Goal: Task Accomplishment & Management: Complete application form

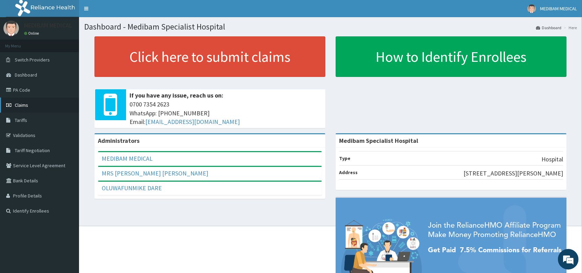
click at [21, 103] on span "Claims" at bounding box center [21, 105] width 13 height 6
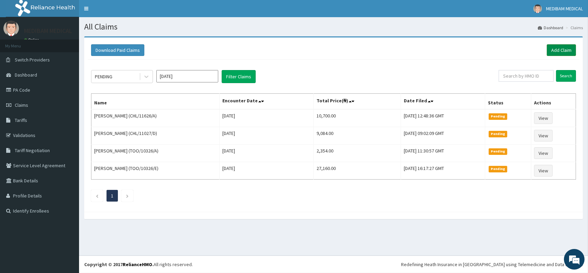
click at [561, 51] on link "Add Claim" at bounding box center [561, 50] width 29 height 12
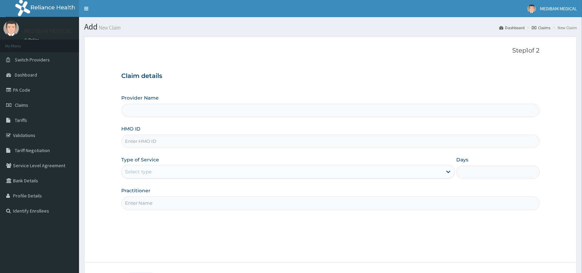
click at [197, 138] on input "HMO ID" at bounding box center [330, 141] width 418 height 13
type input "TPW"
type input "Medibam Specialist Hospital"
type input "tpw/10349/a"
click at [298, 169] on div "Select type" at bounding box center [282, 171] width 321 height 11
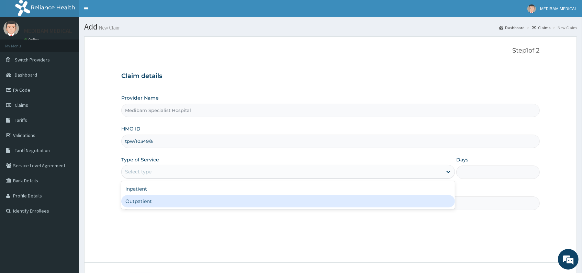
click at [290, 202] on div "Outpatient" at bounding box center [288, 201] width 334 height 12
type input "1"
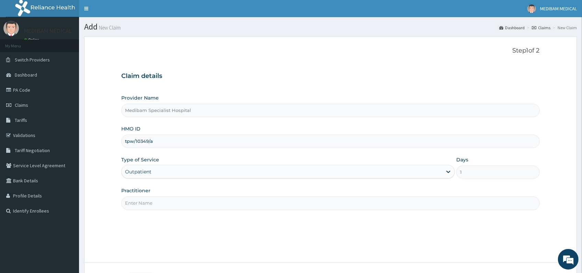
click at [348, 208] on input "Practitioner" at bounding box center [330, 203] width 418 height 13
type input "[PERSON_NAME]"
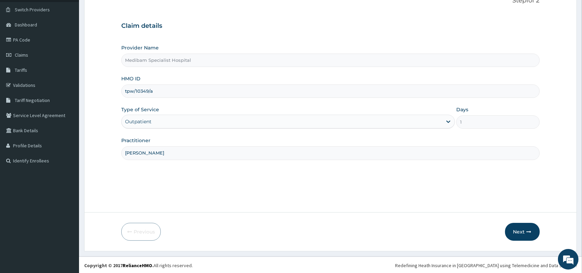
scroll to position [51, 0]
click at [513, 227] on button "Next" at bounding box center [522, 231] width 35 height 18
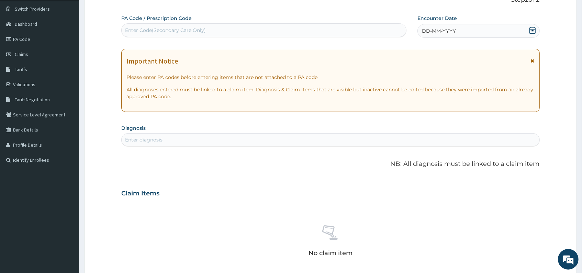
click at [425, 29] on span "DD-MM-YYYY" at bounding box center [439, 30] width 34 height 7
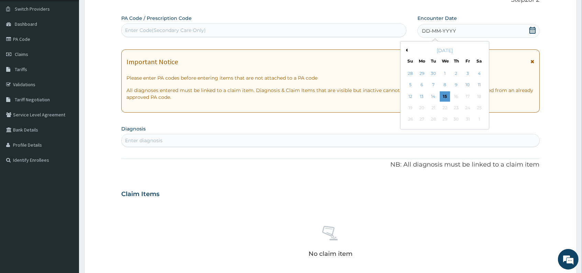
click at [446, 97] on div "15" at bounding box center [445, 96] width 10 height 10
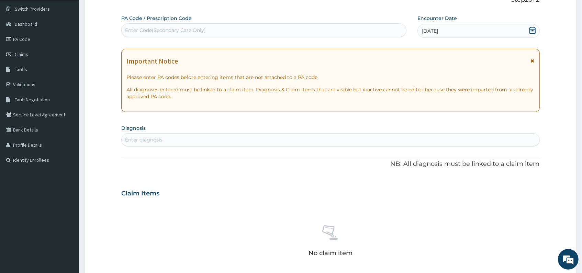
click at [213, 139] on div "Enter diagnosis" at bounding box center [331, 139] width 418 height 11
type input "[MEDICAL_DATA]"
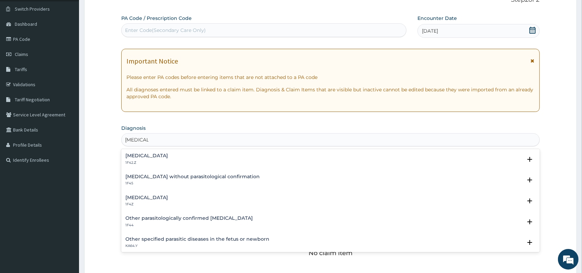
click at [157, 200] on div "Malaria, unspecified 1F4Z" at bounding box center [146, 201] width 43 height 12
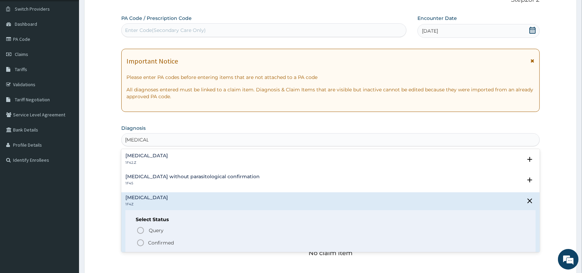
drag, startPoint x: 142, startPoint y: 241, endPoint x: 162, endPoint y: 204, distance: 41.5
click at [143, 241] on icon "status option filled" at bounding box center [140, 243] width 8 height 8
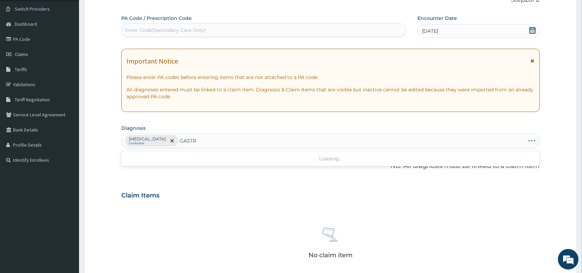
type input "[MEDICAL_DATA]"
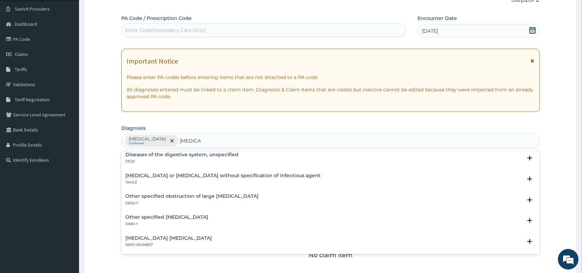
scroll to position [0, 0]
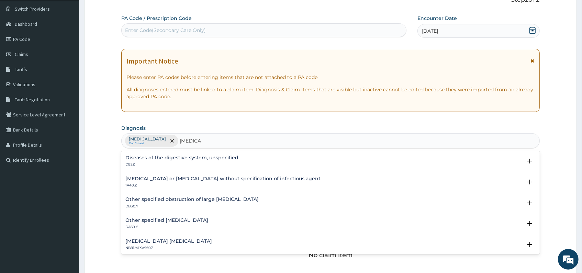
click at [191, 182] on div "Infectious gastroenteritis or colitis without specification of infectious agent…" at bounding box center [222, 182] width 195 height 12
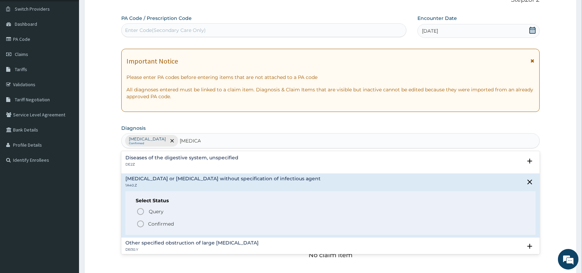
click at [136, 219] on div "Query Query covers suspected (?), Keep in view (kiv), Ruled out (r/o) Confirmed" at bounding box center [330, 217] width 389 height 21
click at [140, 222] on icon "status option filled" at bounding box center [140, 224] width 8 height 8
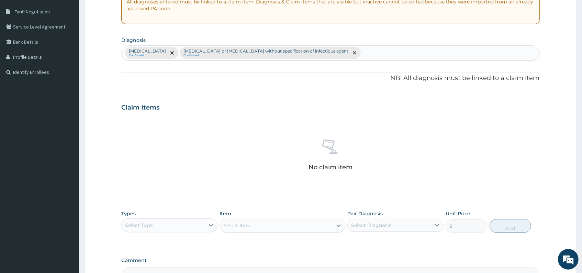
scroll to position [203, 0]
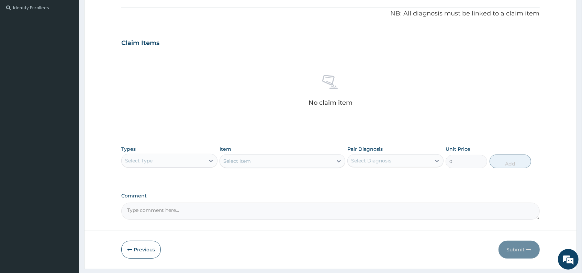
click at [190, 159] on div "Select Type" at bounding box center [163, 160] width 83 height 11
type input "PRO"
click at [169, 175] on div "Procedures" at bounding box center [169, 178] width 96 height 12
click at [274, 161] on div "Select Item" at bounding box center [282, 161] width 125 height 14
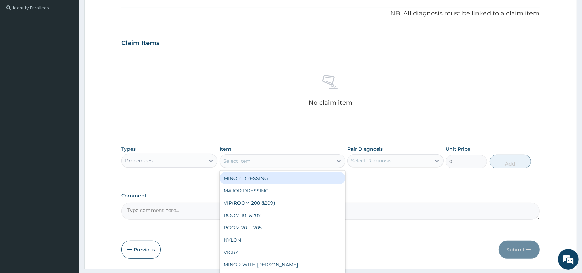
click at [274, 161] on div "Select Item" at bounding box center [276, 161] width 112 height 11
type input "CON"
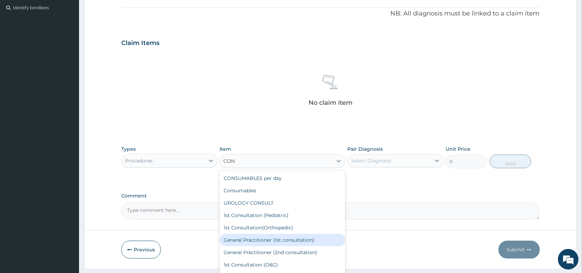
click at [240, 235] on div "General Practitioner (1st consultation)" at bounding box center [282, 240] width 125 height 12
type input "1500"
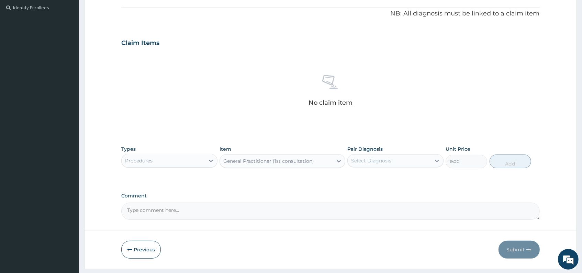
click at [387, 162] on div "Select Diagnosis" at bounding box center [371, 160] width 40 height 7
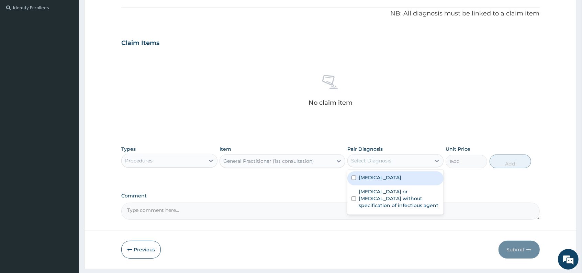
drag, startPoint x: 384, startPoint y: 181, endPoint x: 396, endPoint y: 170, distance: 15.8
click at [385, 179] on div "[MEDICAL_DATA]" at bounding box center [395, 178] width 96 height 14
checkbox input "true"
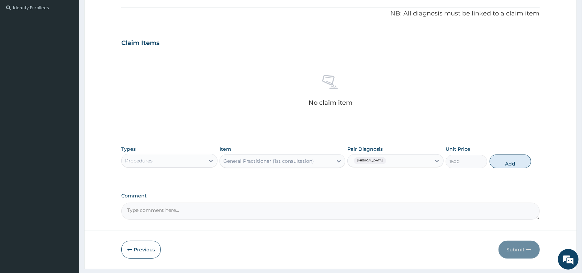
click at [413, 163] on div "[MEDICAL_DATA]" at bounding box center [389, 161] width 83 height 12
drag, startPoint x: 415, startPoint y: 163, endPoint x: 409, endPoint y: 175, distance: 13.9
click at [415, 164] on div "[MEDICAL_DATA]" at bounding box center [389, 161] width 83 height 12
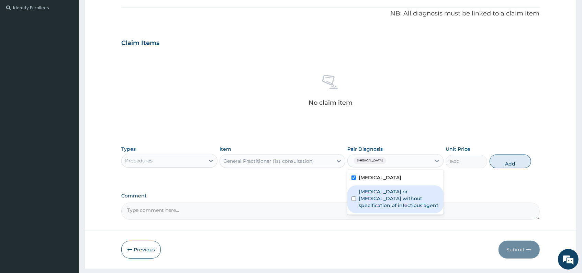
drag, startPoint x: 402, startPoint y: 196, endPoint x: 413, endPoint y: 188, distance: 13.5
click at [407, 192] on label "[MEDICAL_DATA] or [MEDICAL_DATA] without specification of infectious agent" at bounding box center [399, 198] width 81 height 21
checkbox input "true"
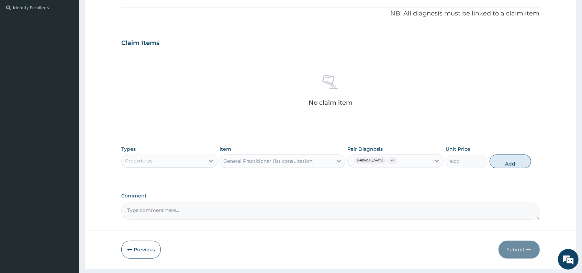
click at [508, 164] on button "Add" at bounding box center [511, 162] width 42 height 14
type input "0"
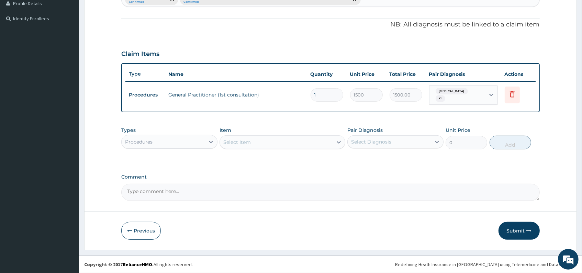
scroll to position [192, 0]
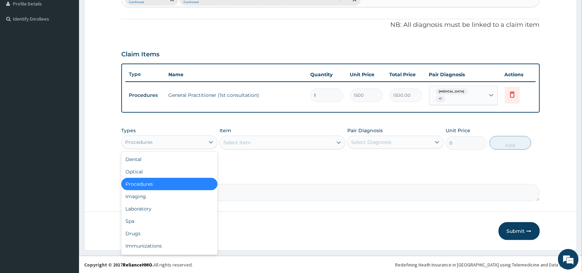
click at [202, 142] on div "Procedures" at bounding box center [163, 142] width 83 height 11
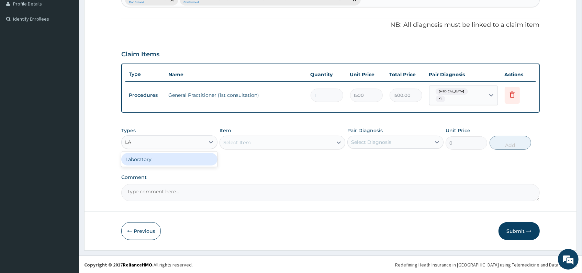
type input "LAB"
drag, startPoint x: 164, startPoint y: 159, endPoint x: 200, endPoint y: 152, distance: 36.5
click at [167, 159] on div "Laboratory" at bounding box center [169, 159] width 96 height 12
click at [280, 142] on div "Select Item" at bounding box center [282, 143] width 125 height 14
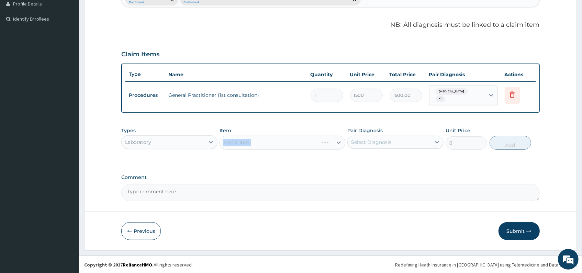
click at [280, 142] on div "Select Item" at bounding box center [282, 143] width 125 height 14
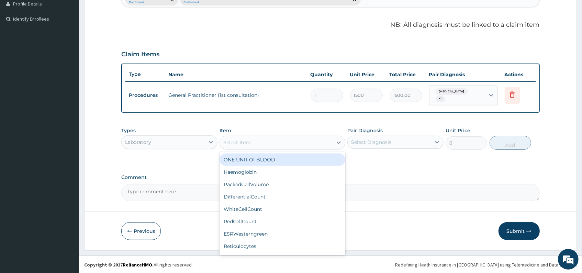
click at [288, 143] on div "Select Item" at bounding box center [276, 142] width 112 height 11
type input "FULL"
click at [262, 159] on div "Full blood count" at bounding box center [282, 160] width 125 height 12
type input "3000"
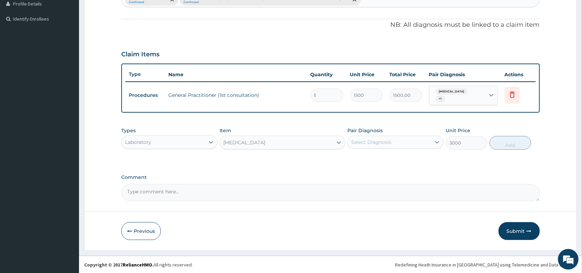
click at [372, 145] on div "Select Diagnosis" at bounding box center [371, 142] width 40 height 7
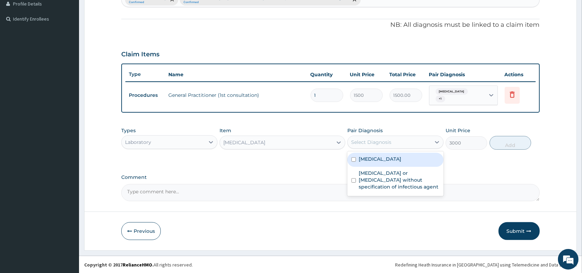
drag, startPoint x: 371, startPoint y: 158, endPoint x: 376, endPoint y: 153, distance: 7.8
click at [373, 156] on label "[MEDICAL_DATA]" at bounding box center [380, 159] width 43 height 7
checkbox input "true"
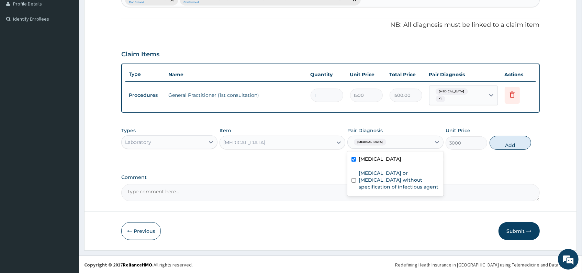
click at [402, 142] on div "[MEDICAL_DATA]" at bounding box center [389, 142] width 83 height 12
click at [403, 143] on div "[MEDICAL_DATA]" at bounding box center [389, 142] width 83 height 12
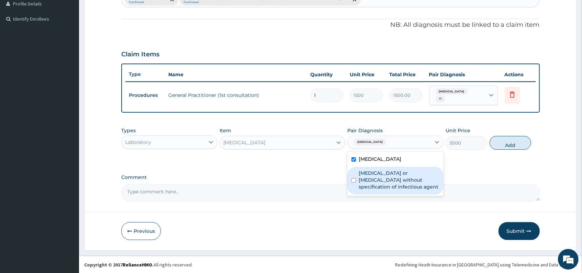
drag, startPoint x: 401, startPoint y: 182, endPoint x: 428, endPoint y: 170, distance: 29.5
click at [408, 178] on label "[MEDICAL_DATA] or [MEDICAL_DATA] without specification of infectious agent" at bounding box center [399, 180] width 81 height 21
checkbox input "true"
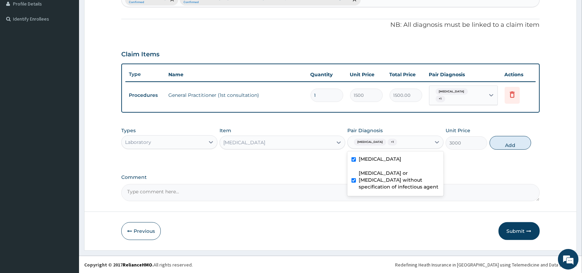
drag, startPoint x: 501, startPoint y: 143, endPoint x: 478, endPoint y: 151, distance: 23.7
click at [499, 143] on button "Add" at bounding box center [511, 143] width 42 height 14
type input "0"
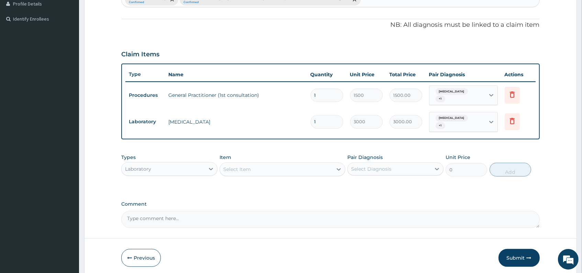
click at [311, 171] on div "Select Item" at bounding box center [276, 169] width 112 height 11
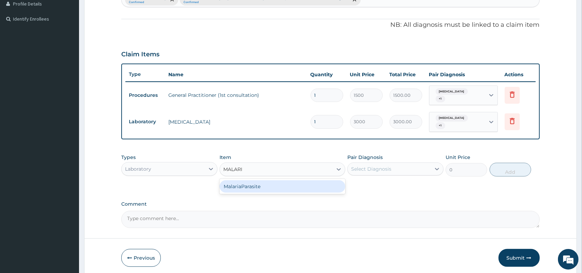
type input "[MEDICAL_DATA]"
click at [259, 184] on div "MalariaParasite" at bounding box center [282, 186] width 125 height 12
type input "1000"
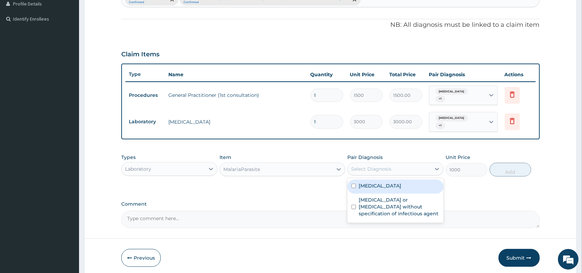
drag, startPoint x: 371, startPoint y: 165, endPoint x: 371, endPoint y: 176, distance: 10.7
click at [371, 166] on div "Select Diagnosis" at bounding box center [371, 169] width 40 height 7
drag, startPoint x: 370, startPoint y: 188, endPoint x: 390, endPoint y: 181, distance: 21.6
click at [373, 187] on label "[MEDICAL_DATA]" at bounding box center [380, 185] width 43 height 7
checkbox input "true"
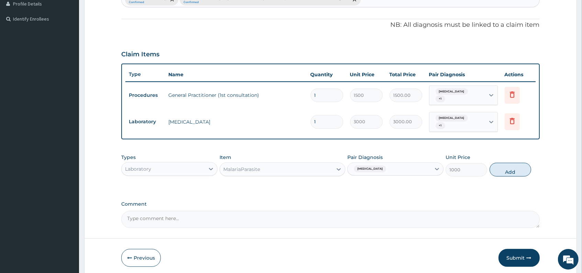
click at [409, 172] on div "[MEDICAL_DATA]" at bounding box center [389, 169] width 83 height 12
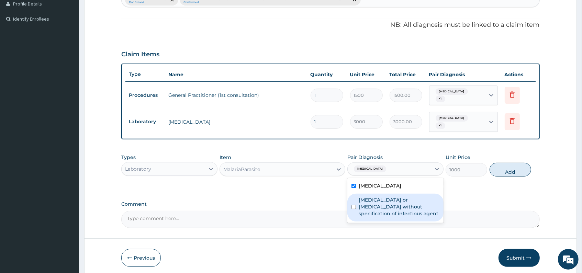
drag, startPoint x: 401, startPoint y: 201, endPoint x: 462, endPoint y: 175, distance: 65.9
click at [406, 199] on label "[MEDICAL_DATA] or [MEDICAL_DATA] without specification of infectious agent" at bounding box center [399, 207] width 81 height 21
checkbox input "true"
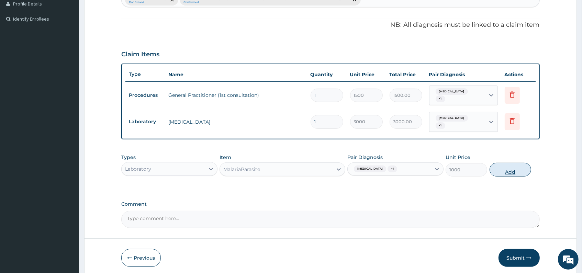
click at [497, 168] on button "Add" at bounding box center [511, 170] width 42 height 14
type input "0"
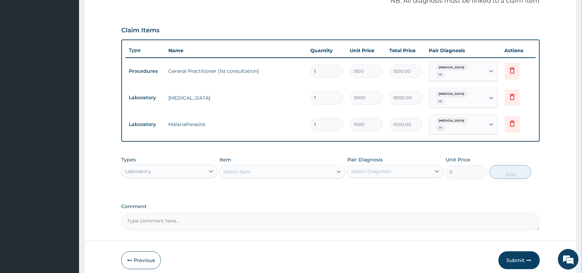
scroll to position [245, 0]
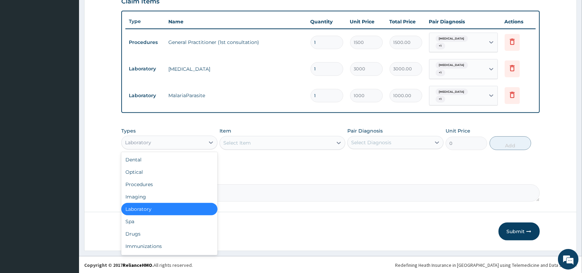
click at [186, 143] on div "Laboratory" at bounding box center [163, 142] width 83 height 11
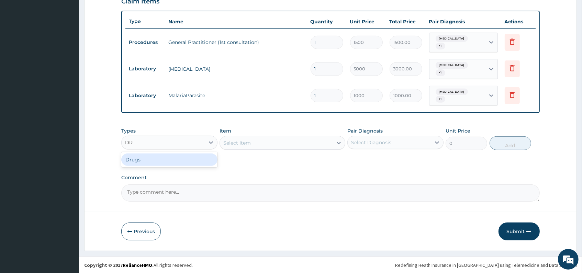
type input "DRU"
click at [206, 163] on div "Drugs" at bounding box center [169, 160] width 96 height 12
click at [283, 142] on div "Select Item" at bounding box center [282, 143] width 125 height 14
click at [277, 142] on div "Select Item" at bounding box center [282, 143] width 125 height 14
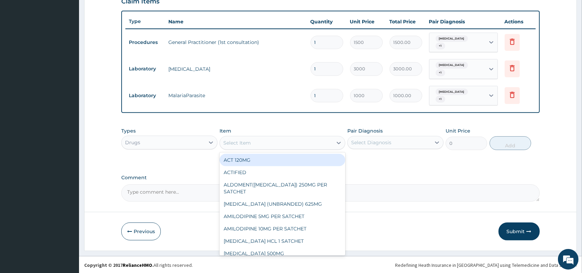
click at [277, 142] on div "Select Item" at bounding box center [276, 142] width 112 height 11
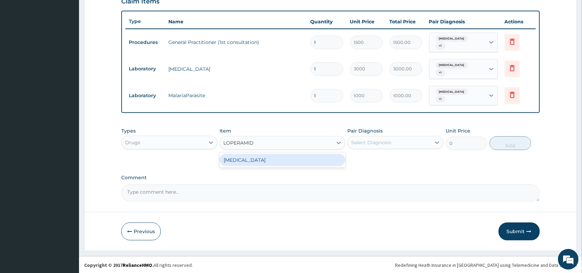
type input "LOPERAMIDE"
click at [260, 159] on div "LOPERAMIDE" at bounding box center [282, 160] width 125 height 12
type input "350"
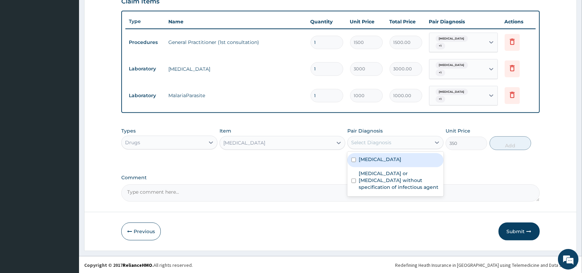
click at [368, 145] on div "Select Diagnosis" at bounding box center [371, 142] width 40 height 7
drag, startPoint x: 373, startPoint y: 160, endPoint x: 373, endPoint y: 170, distance: 10.0
click at [373, 161] on label "[MEDICAL_DATA]" at bounding box center [380, 159] width 43 height 7
checkbox input "true"
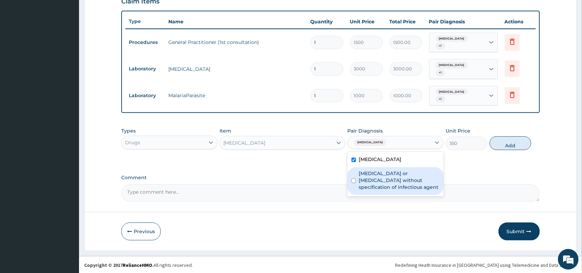
drag, startPoint x: 373, startPoint y: 172, endPoint x: 404, endPoint y: 161, distance: 33.1
click at [374, 172] on label "[MEDICAL_DATA] or [MEDICAL_DATA] without specification of infectious agent" at bounding box center [399, 180] width 81 height 21
checkbox input "true"
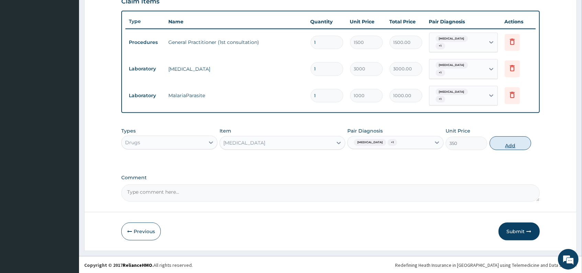
click at [502, 145] on button "Add" at bounding box center [511, 143] width 42 height 14
type input "0"
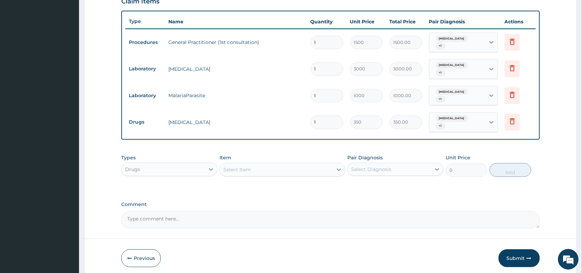
click at [318, 168] on div "Select Item" at bounding box center [276, 169] width 112 height 11
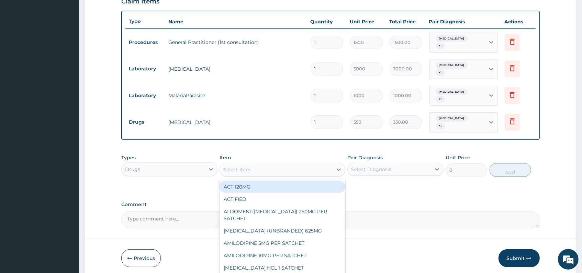
click at [319, 123] on input "1" at bounding box center [327, 121] width 33 height 13
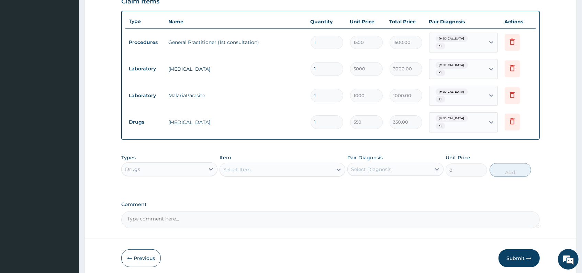
type input "0.00"
type input "5"
type input "1750.00"
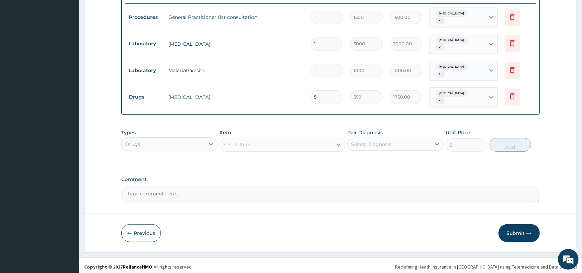
scroll to position [271, 0]
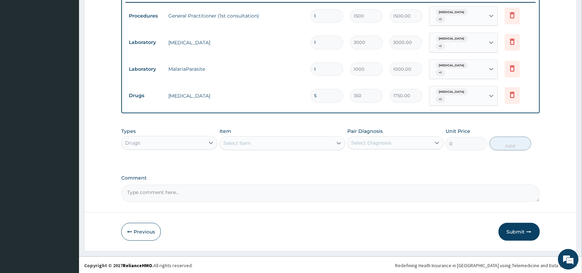
type input "5"
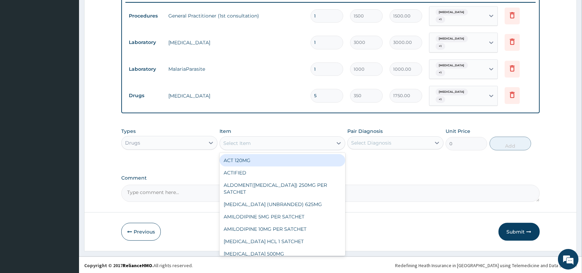
click at [249, 143] on div "Select Item" at bounding box center [236, 143] width 27 height 7
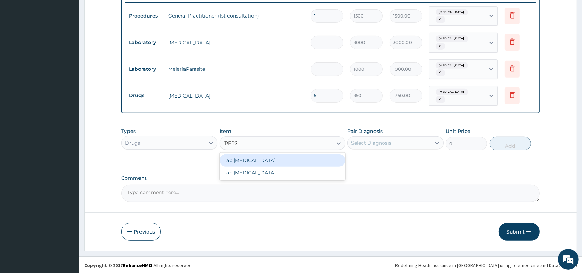
type input "COART"
click at [235, 164] on div "Tab COARTEM" at bounding box center [282, 160] width 125 height 12
type input "130"
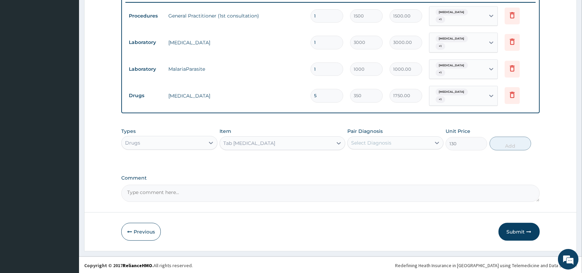
drag, startPoint x: 374, startPoint y: 143, endPoint x: 375, endPoint y: 150, distance: 7.6
click at [375, 144] on div "Select Diagnosis" at bounding box center [371, 143] width 40 height 7
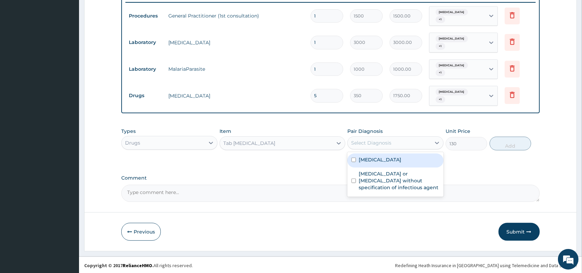
drag, startPoint x: 375, startPoint y: 160, endPoint x: 379, endPoint y: 167, distance: 7.7
click at [377, 162] on div "[MEDICAL_DATA]" at bounding box center [395, 161] width 96 height 14
checkbox input "true"
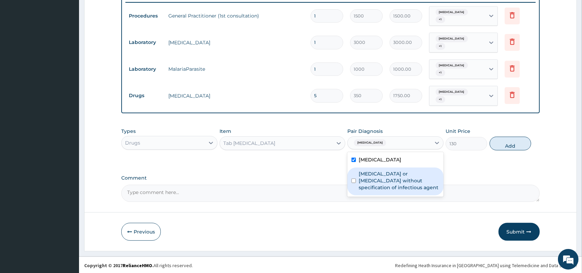
drag, startPoint x: 391, startPoint y: 181, endPoint x: 401, endPoint y: 178, distance: 10.4
click at [395, 180] on label "[MEDICAL_DATA] or [MEDICAL_DATA] without specification of infectious agent" at bounding box center [399, 180] width 81 height 21
checkbox input "true"
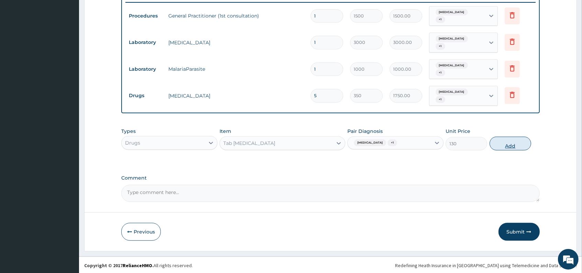
click at [514, 147] on button "Add" at bounding box center [511, 144] width 42 height 14
type input "0"
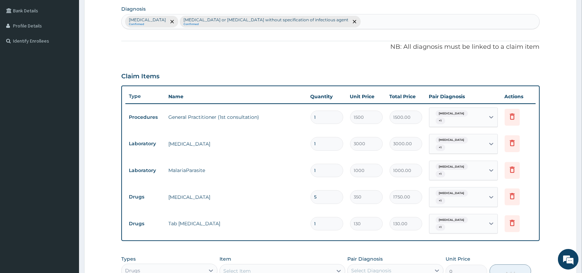
scroll to position [80, 0]
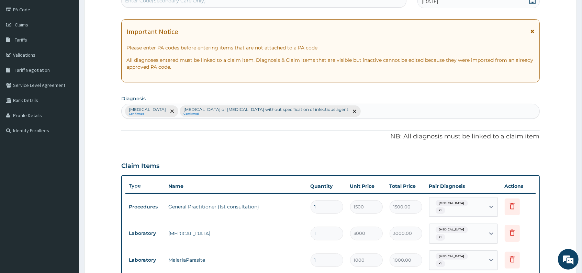
click at [375, 113] on div "Malaria, unspecified Confirmed Infectious gastroenteritis or colitis without sp…" at bounding box center [331, 111] width 418 height 14
type input "[MEDICAL_DATA]"
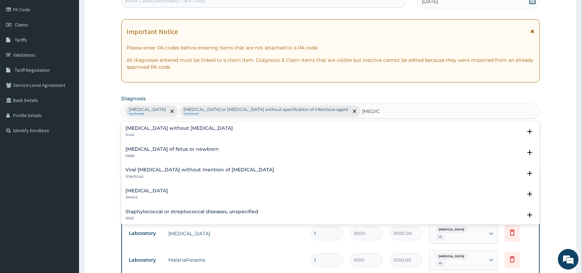
click at [160, 132] on div "Sepsis without septic shock 1G40" at bounding box center [179, 132] width 108 height 12
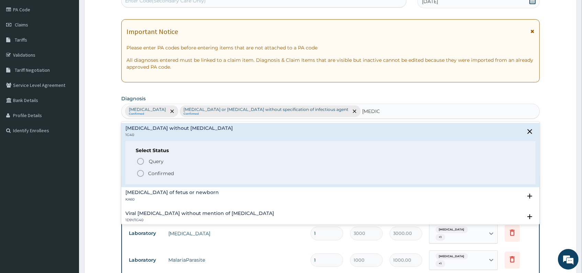
drag, startPoint x: 140, startPoint y: 173, endPoint x: 159, endPoint y: 173, distance: 19.9
click at [140, 173] on icon "status option filled" at bounding box center [140, 173] width 8 height 8
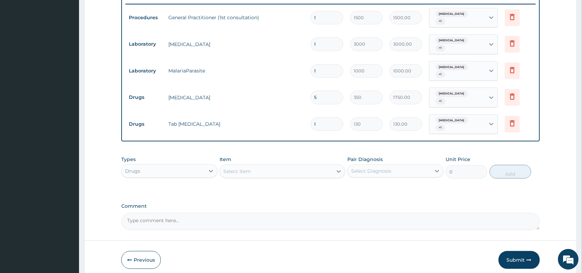
scroll to position [271, 0]
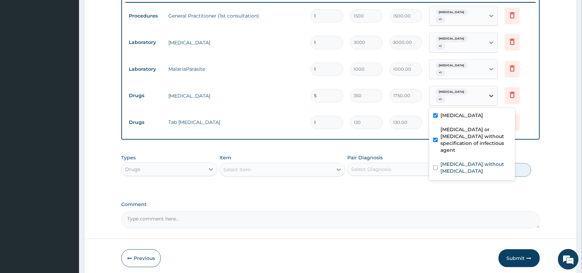
click at [490, 96] on icon at bounding box center [491, 95] width 7 height 7
click at [471, 158] on div "[MEDICAL_DATA] without [MEDICAL_DATA]" at bounding box center [472, 168] width 86 height 21
click at [470, 161] on label "[MEDICAL_DATA] without [MEDICAL_DATA]" at bounding box center [476, 168] width 70 height 14
checkbox input "true"
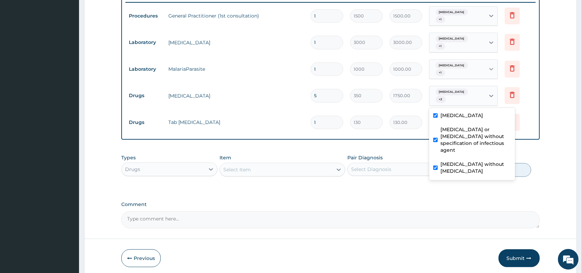
click at [489, 70] on icon at bounding box center [491, 69] width 7 height 7
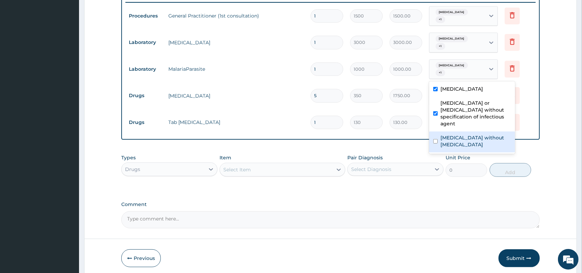
click at [455, 134] on label "[MEDICAL_DATA] without [MEDICAL_DATA]" at bounding box center [476, 141] width 70 height 14
checkbox input "true"
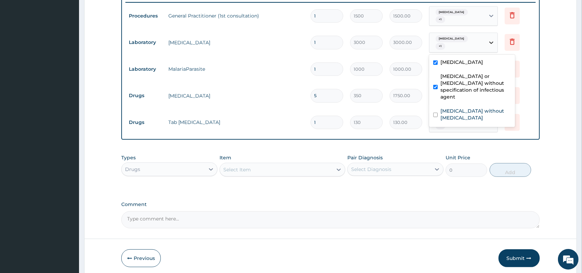
click at [489, 41] on icon at bounding box center [491, 42] width 7 height 7
click at [451, 108] on label "[MEDICAL_DATA] without [MEDICAL_DATA]" at bounding box center [476, 115] width 70 height 14
checkbox input "true"
click at [484, 16] on div "Malaria, unspecified + 1" at bounding box center [458, 16] width 56 height 19
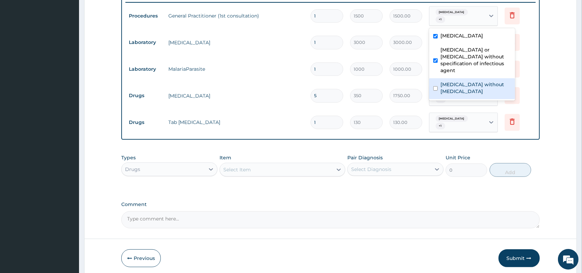
click at [458, 81] on label "[MEDICAL_DATA] without [MEDICAL_DATA]" at bounding box center [476, 88] width 70 height 14
checkbox input "true"
click at [531, 88] on td "Delete" at bounding box center [518, 96] width 34 height 24
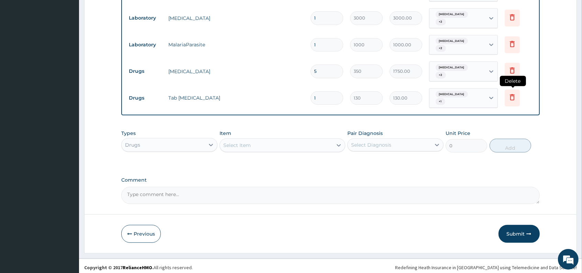
scroll to position [298, 0]
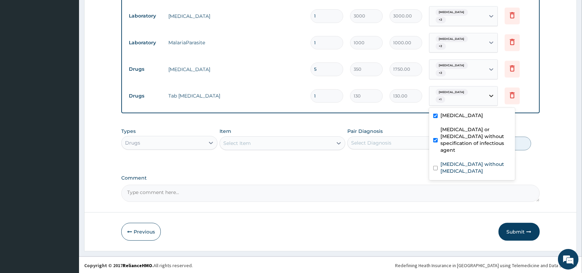
click at [491, 97] on icon at bounding box center [491, 95] width 7 height 7
click at [455, 161] on label "[MEDICAL_DATA] without [MEDICAL_DATA]" at bounding box center [476, 168] width 70 height 14
checkbox input "true"
click at [279, 163] on div "Types Drugs Item Select Item Pair Diagnosis Select Diagnosis Unit Price 0 Add" at bounding box center [330, 144] width 418 height 40
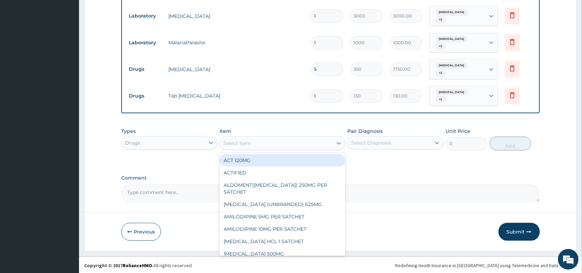
click at [292, 143] on div "Select Item" at bounding box center [276, 143] width 112 height 11
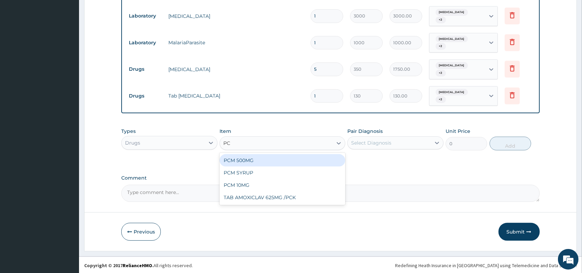
type input "PCM"
drag, startPoint x: 245, startPoint y: 162, endPoint x: 250, endPoint y: 160, distance: 5.4
click at [246, 162] on div "PCM 500MG" at bounding box center [282, 160] width 125 height 12
type input "28"
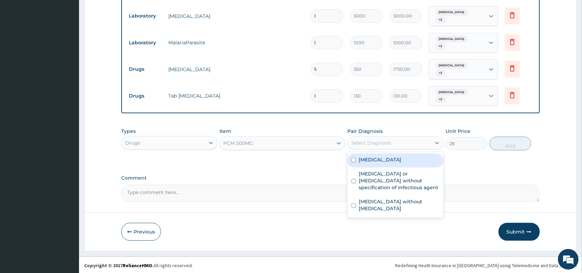
click at [352, 140] on div "Select Diagnosis" at bounding box center [371, 143] width 40 height 7
click at [361, 160] on label "[MEDICAL_DATA]" at bounding box center [380, 159] width 43 height 7
checkbox input "true"
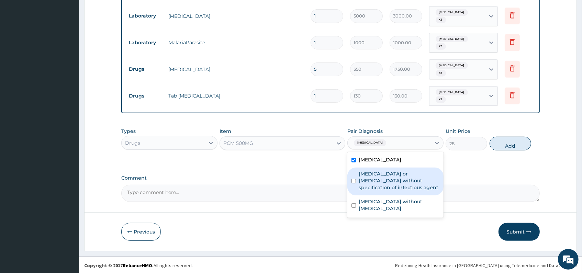
drag, startPoint x: 364, startPoint y: 178, endPoint x: 368, endPoint y: 188, distance: 10.3
click at [365, 178] on label "[MEDICAL_DATA] or [MEDICAL_DATA] without specification of infectious agent" at bounding box center [399, 180] width 81 height 21
checkbox input "true"
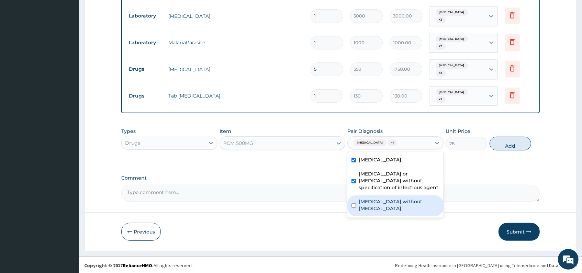
drag, startPoint x: 367, startPoint y: 199, endPoint x: 389, endPoint y: 177, distance: 31.6
click at [368, 198] on label "[MEDICAL_DATA] without [MEDICAL_DATA]" at bounding box center [399, 205] width 81 height 14
checkbox input "true"
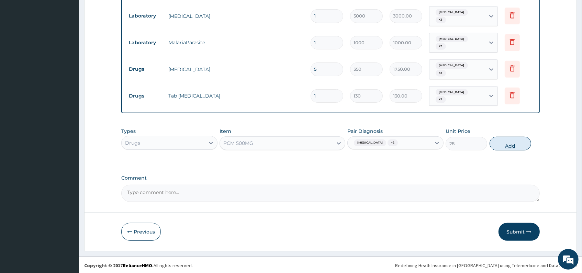
click at [511, 144] on button "Add" at bounding box center [511, 144] width 42 height 14
type input "0"
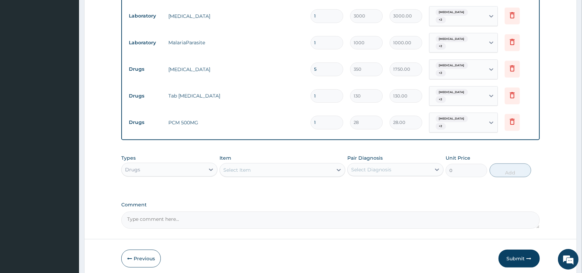
click at [321, 123] on input "1" at bounding box center [327, 122] width 33 height 13
type input "18"
type input "504.00"
type input "18"
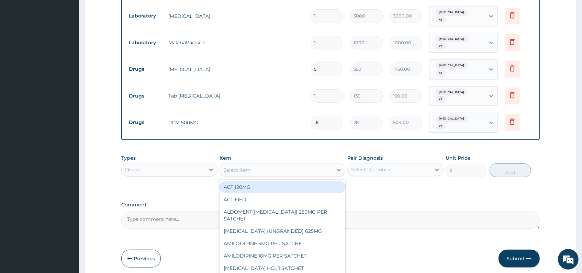
click at [315, 170] on div "Select Item" at bounding box center [276, 170] width 112 height 11
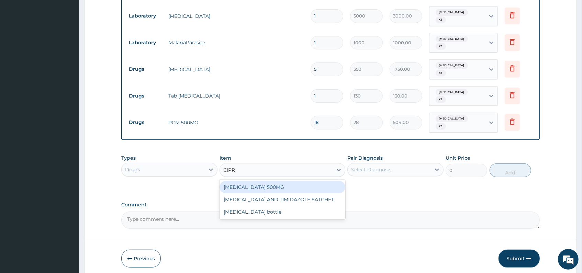
type input "CIPRO"
click at [295, 187] on div "CIPROFLOXACIN 500MG" at bounding box center [282, 187] width 125 height 12
type input "1400"
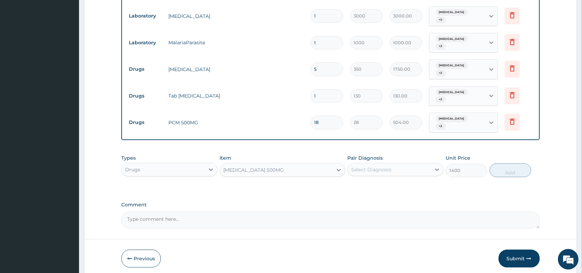
drag, startPoint x: 401, startPoint y: 169, endPoint x: 400, endPoint y: 173, distance: 4.3
click at [401, 169] on div "Select Diagnosis" at bounding box center [389, 169] width 83 height 11
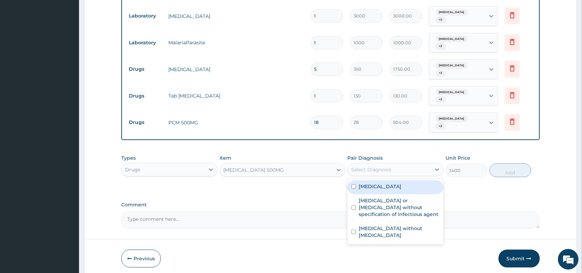
click at [400, 188] on label "[MEDICAL_DATA]" at bounding box center [380, 186] width 43 height 7
checkbox input "true"
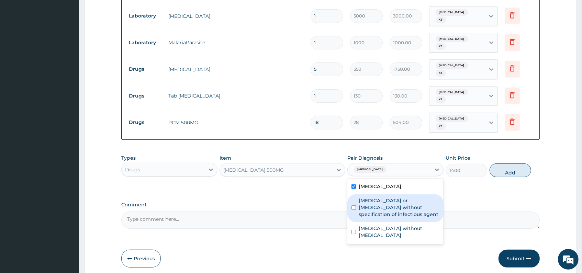
drag, startPoint x: 400, startPoint y: 201, endPoint x: 399, endPoint y: 206, distance: 5.2
click at [400, 204] on label "[MEDICAL_DATA] or [MEDICAL_DATA] without specification of infectious agent" at bounding box center [399, 207] width 81 height 21
checkbox input "true"
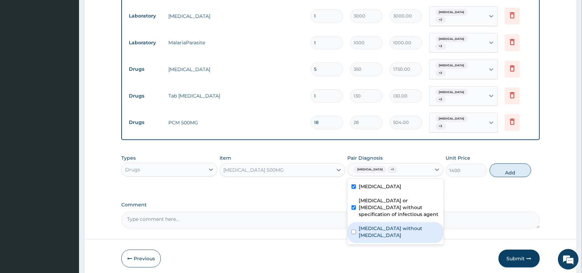
drag, startPoint x: 396, startPoint y: 225, endPoint x: 451, endPoint y: 203, distance: 59.4
click at [396, 225] on label "[MEDICAL_DATA] without [MEDICAL_DATA]" at bounding box center [399, 232] width 81 height 14
checkbox input "true"
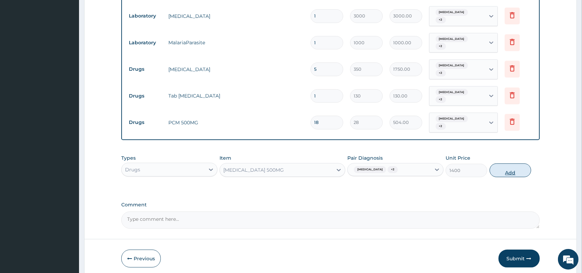
click at [502, 169] on button "Add" at bounding box center [511, 171] width 42 height 14
type input "0"
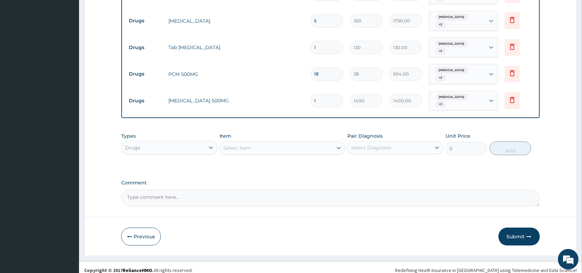
scroll to position [351, 0]
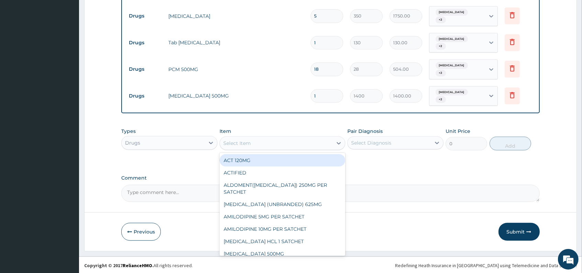
click at [258, 145] on div "Select Item" at bounding box center [276, 143] width 112 height 11
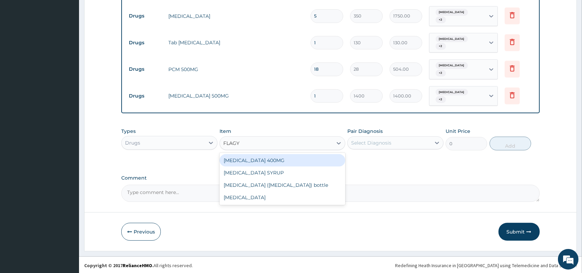
type input "FLAGYL"
click at [242, 160] on div "FLAGYL 400MG" at bounding box center [282, 160] width 125 height 12
type input "350"
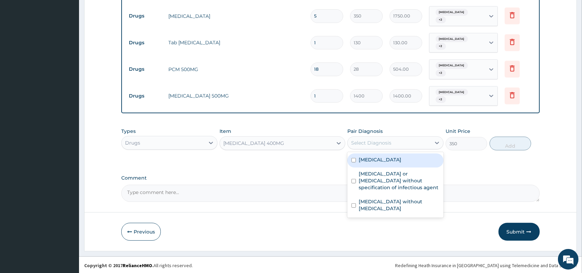
click at [363, 145] on div "Select Diagnosis" at bounding box center [371, 143] width 40 height 7
drag, startPoint x: 362, startPoint y: 157, endPoint x: 378, endPoint y: 148, distance: 19.4
click at [362, 157] on label "[MEDICAL_DATA]" at bounding box center [380, 159] width 43 height 7
checkbox input "true"
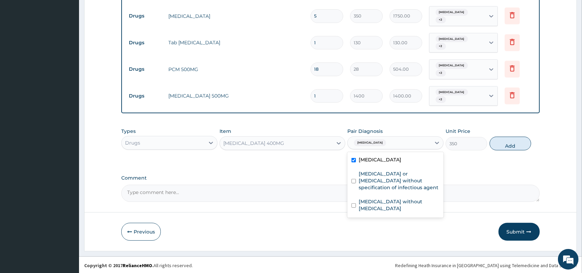
click at [398, 142] on div "[MEDICAL_DATA]" at bounding box center [389, 143] width 83 height 12
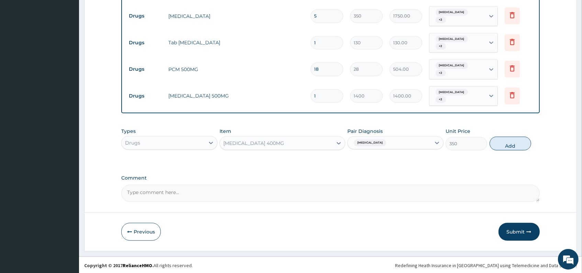
drag, startPoint x: 403, startPoint y: 142, endPoint x: 401, endPoint y: 148, distance: 5.8
click at [403, 144] on div "[MEDICAL_DATA]" at bounding box center [389, 143] width 83 height 12
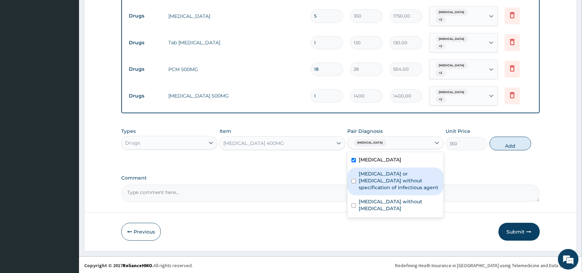
drag, startPoint x: 390, startPoint y: 184, endPoint x: 405, endPoint y: 163, distance: 25.8
click at [396, 174] on label "[MEDICAL_DATA] or [MEDICAL_DATA] without specification of infectious agent" at bounding box center [399, 180] width 81 height 21
checkbox input "true"
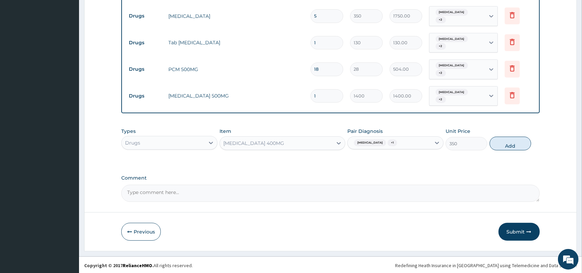
click at [421, 141] on div "Malaria, unspecified + 1" at bounding box center [389, 143] width 83 height 12
drag, startPoint x: 421, startPoint y: 144, endPoint x: 419, endPoint y: 148, distance: 5.2
click at [421, 145] on div "Malaria, unspecified + 1" at bounding box center [389, 143] width 83 height 12
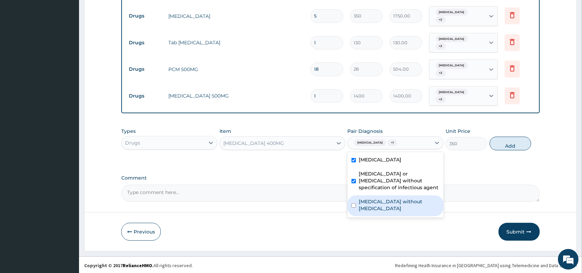
drag, startPoint x: 410, startPoint y: 202, endPoint x: 427, endPoint y: 185, distance: 24.3
click at [415, 196] on div "[MEDICAL_DATA] without [MEDICAL_DATA]" at bounding box center [395, 206] width 96 height 21
checkbox input "true"
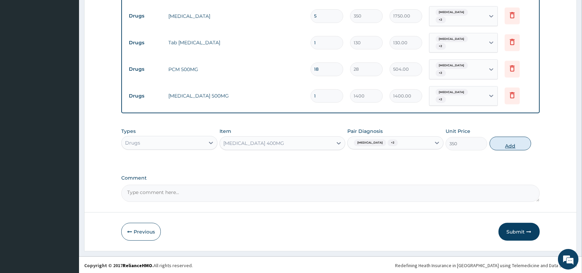
click at [499, 146] on button "Add" at bounding box center [511, 144] width 42 height 14
type input "0"
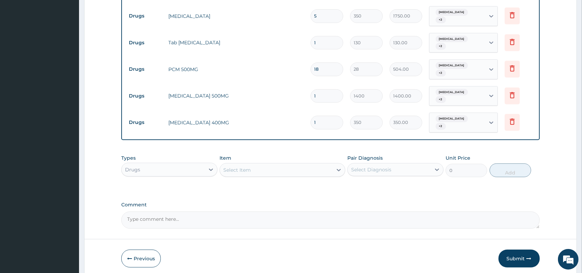
type input "0.00"
type input "2"
type input "700.00"
type input "2"
click at [319, 43] on input "1" at bounding box center [327, 42] width 33 height 13
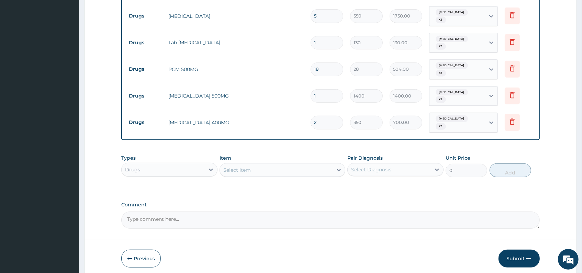
type input "0.00"
type input "6"
type input "780.00"
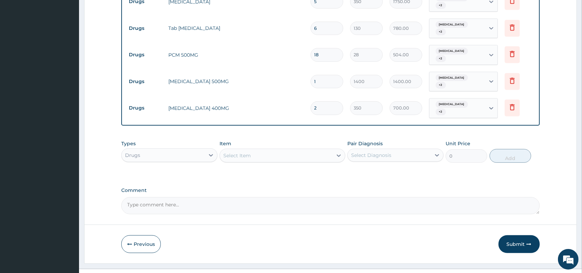
scroll to position [378, 0]
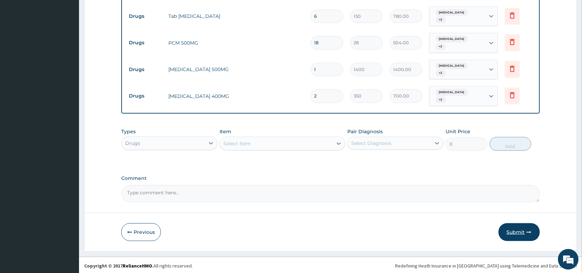
type input "6"
click at [519, 233] on button "Submit" at bounding box center [519, 232] width 41 height 18
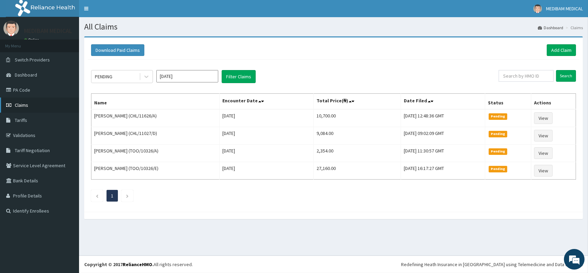
click at [20, 103] on span "Claims" at bounding box center [21, 105] width 13 height 6
click at [552, 51] on link "Add Claim" at bounding box center [561, 50] width 29 height 12
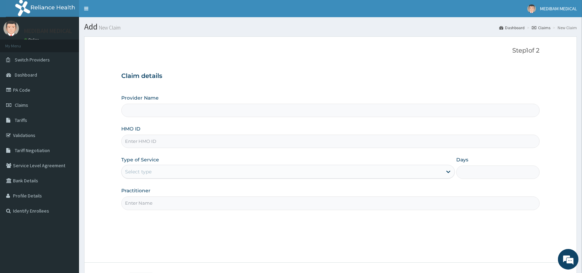
click at [143, 140] on input "HMO ID" at bounding box center [330, 141] width 418 height 13
type input "TP"
type input "Medibam Specialist Hospital"
type input "tpw/10349/a"
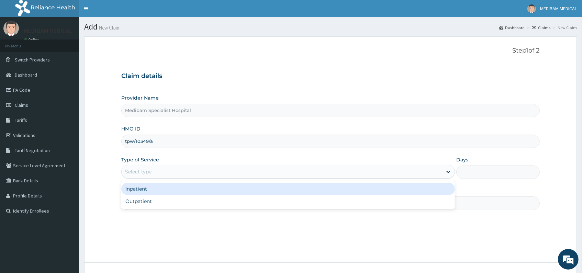
click at [179, 173] on div "Select type" at bounding box center [282, 171] width 321 height 11
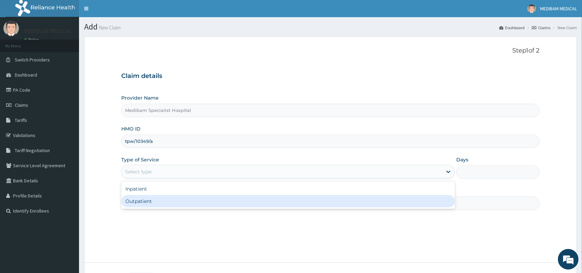
click at [161, 197] on div "Outpatient" at bounding box center [288, 201] width 334 height 12
type input "1"
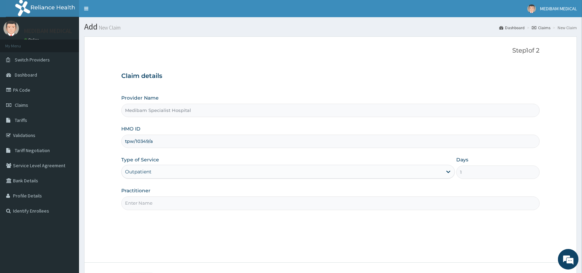
click at [168, 200] on input "Practitioner" at bounding box center [330, 203] width 418 height 13
type input "[PERSON_NAME]"
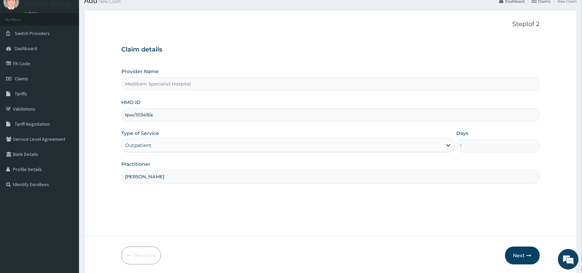
scroll to position [51, 0]
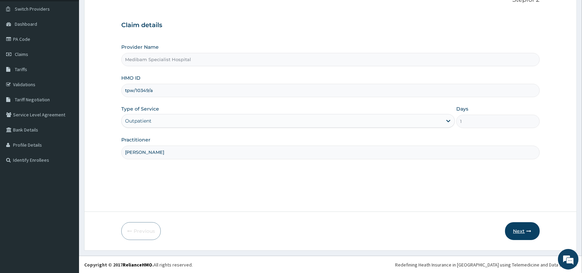
click at [516, 231] on button "Next" at bounding box center [522, 231] width 35 height 18
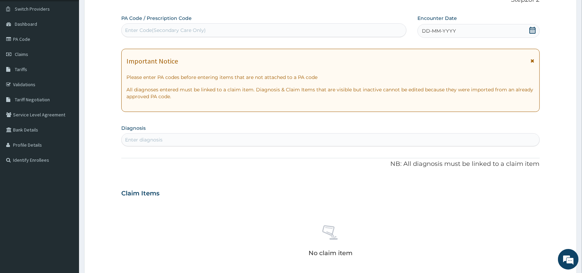
click at [485, 32] on div "DD-MM-YYYY" at bounding box center [479, 31] width 122 height 14
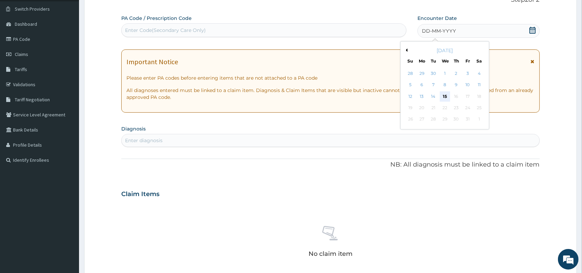
click at [444, 96] on div "15" at bounding box center [445, 96] width 10 height 10
click at [444, 96] on p "All diagnoses entered must be linked to a claim item. Diagnosis & Claim Items t…" at bounding box center [330, 94] width 408 height 14
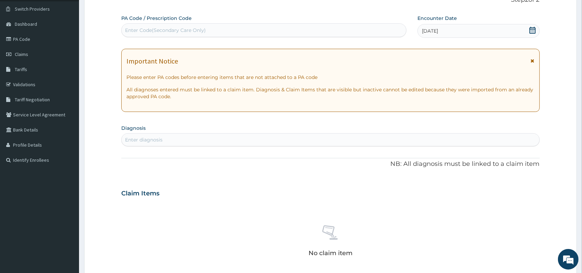
click at [324, 137] on div "Enter diagnosis" at bounding box center [331, 139] width 418 height 11
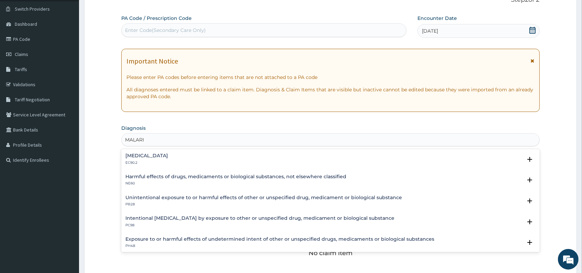
scroll to position [45, 0]
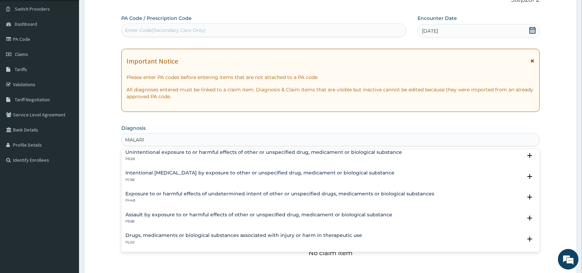
type input "[MEDICAL_DATA]"
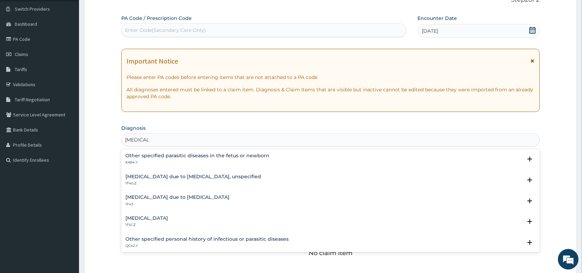
scroll to position [7, 0]
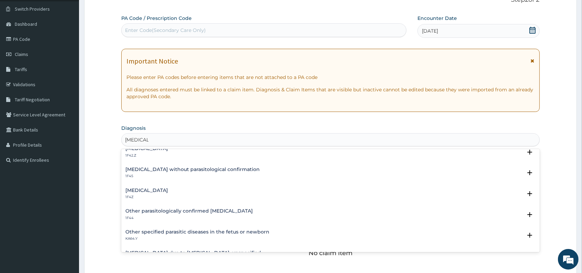
click at [159, 190] on h4 "[MEDICAL_DATA]" at bounding box center [146, 190] width 43 height 5
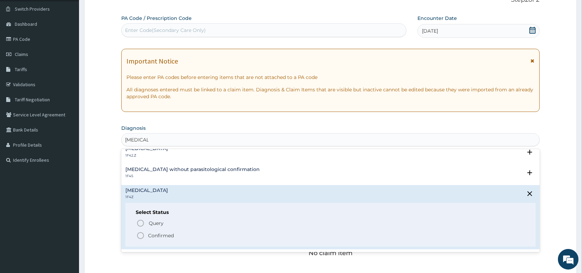
click at [142, 233] on icon "status option filled" at bounding box center [140, 236] width 8 height 8
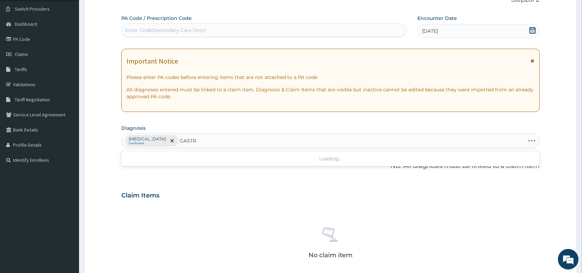
type input "[MEDICAL_DATA]"
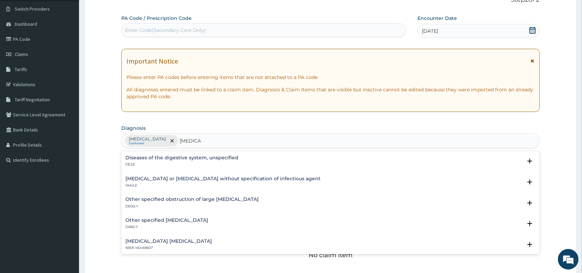
click at [166, 178] on h4 "[MEDICAL_DATA] or [MEDICAL_DATA] without specification of infectious agent" at bounding box center [222, 178] width 195 height 5
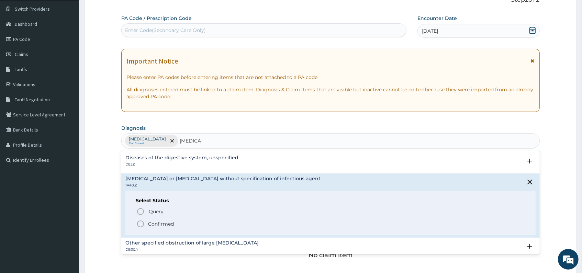
drag, startPoint x: 143, startPoint y: 224, endPoint x: 191, endPoint y: 201, distance: 54.0
click at [145, 222] on span "Confirmed" at bounding box center [330, 224] width 389 height 8
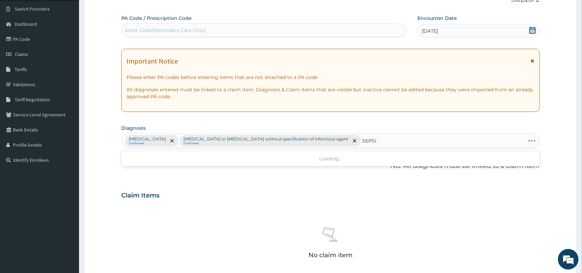
type input "[MEDICAL_DATA]"
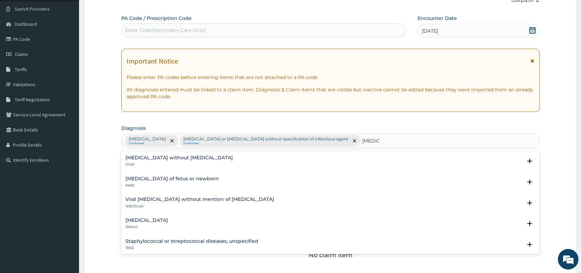
click at [154, 163] on p "1G40" at bounding box center [179, 164] width 108 height 5
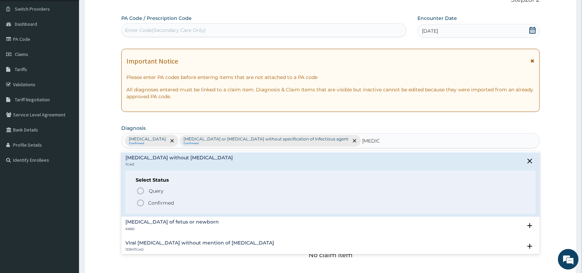
click at [141, 203] on icon "status option filled" at bounding box center [140, 203] width 8 height 8
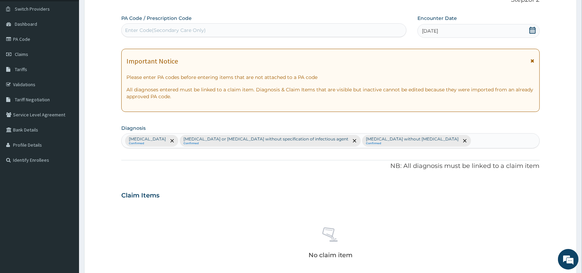
scroll to position [165, 0]
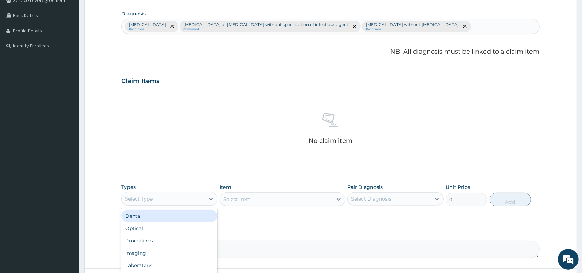
click at [201, 195] on div "Select Type" at bounding box center [163, 198] width 83 height 11
type input "PRO"
drag, startPoint x: 173, startPoint y: 217, endPoint x: 180, endPoint y: 215, distance: 7.3
click at [175, 217] on div "Procedures" at bounding box center [169, 216] width 96 height 12
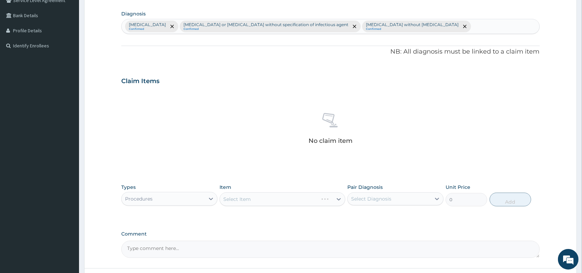
click at [242, 197] on div "Select Item" at bounding box center [282, 199] width 125 height 14
click at [248, 199] on div "Select Item" at bounding box center [282, 199] width 125 height 14
click at [249, 199] on div "Select Item" at bounding box center [282, 199] width 125 height 14
click at [249, 199] on div "Select Item" at bounding box center [236, 199] width 27 height 7
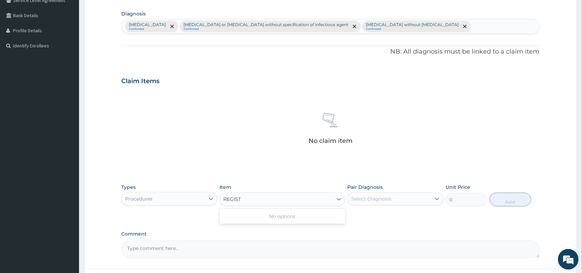
type input "REGISTR"
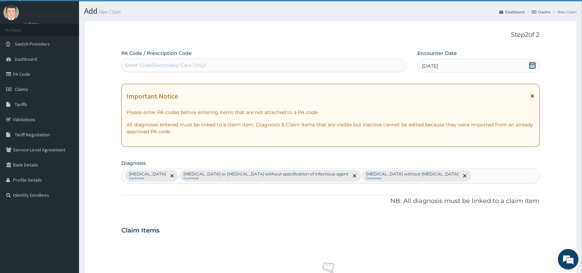
scroll to position [0, 0]
